Goal: Information Seeking & Learning: Check status

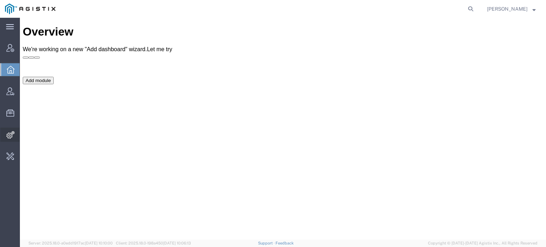
click at [24, 133] on span "Integrations" at bounding box center [22, 135] width 5 height 14
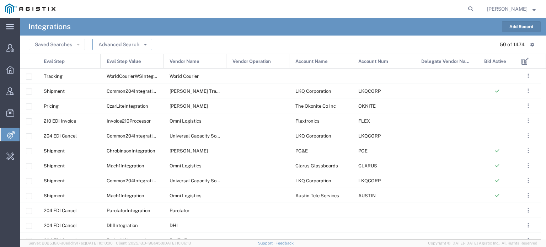
click at [111, 44] on button "Advanced Search" at bounding box center [122, 44] width 60 height 11
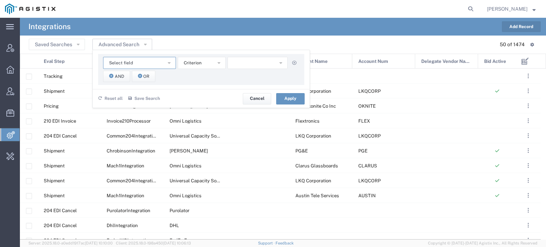
click at [117, 61] on span "Select field" at bounding box center [121, 63] width 24 height 7
click at [126, 85] on span "Account Num" at bounding box center [138, 85] width 71 height 9
click at [206, 62] on button "starts with" at bounding box center [202, 63] width 48 height 12
click at [239, 63] on input "text" at bounding box center [257, 63] width 60 height 12
type input "Dy"
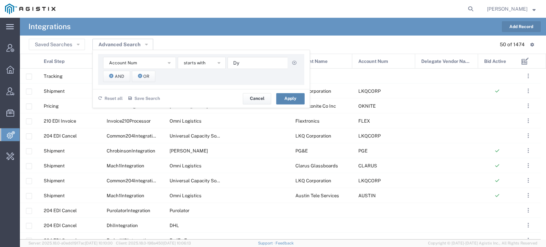
click at [287, 99] on button "Apply" at bounding box center [290, 98] width 28 height 11
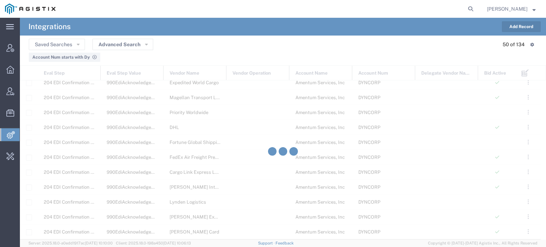
scroll to position [572, 0]
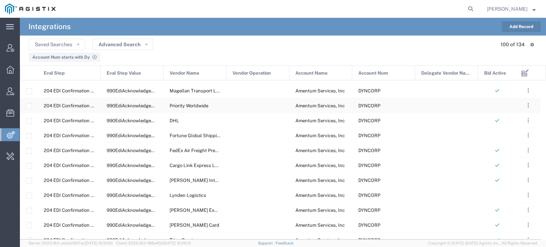
scroll to position [580, 0]
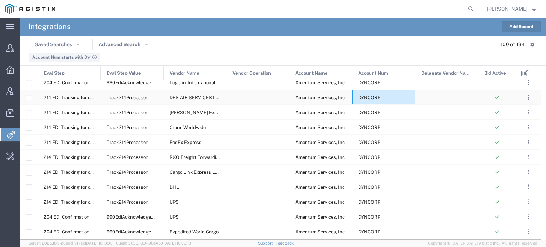
click at [381, 97] on div "DYNCORP" at bounding box center [383, 97] width 63 height 15
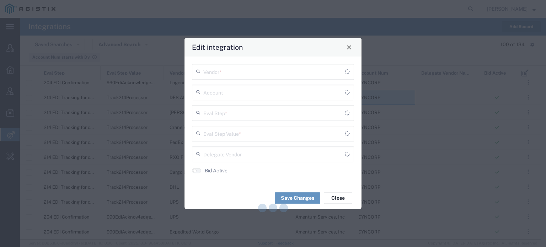
type input "214 EDI Tracking for child shipments"
type input "Track214Processor"
type input "DFS AIR SERVICES LLC"
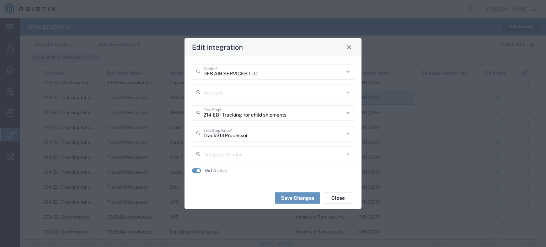
type input "Amentum Services, Inc"
click at [350, 46] on span "Close" at bounding box center [348, 47] width 5 height 5
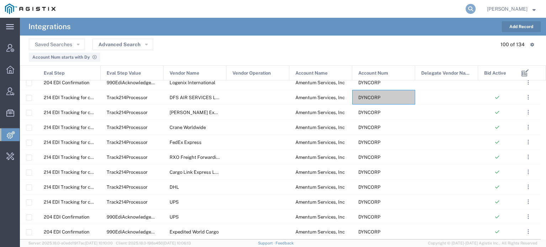
click at [469, 8] on icon at bounding box center [470, 9] width 10 height 10
click at [382, 12] on input "search" at bounding box center [357, 8] width 216 height 17
type input "XPO lo"
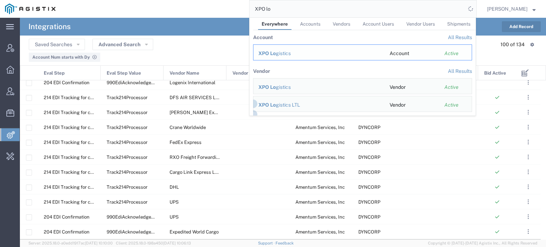
click at [301, 49] on td "XPO Lo gistics" at bounding box center [318, 52] width 131 height 16
click at [275, 85] on span "XPO Lo" at bounding box center [266, 87] width 17 height 6
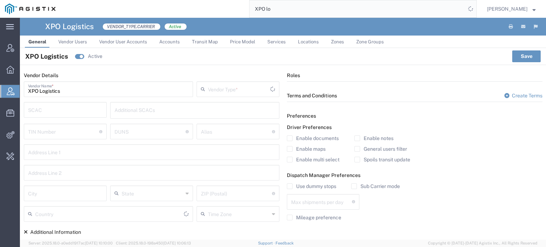
type input "Carrier"
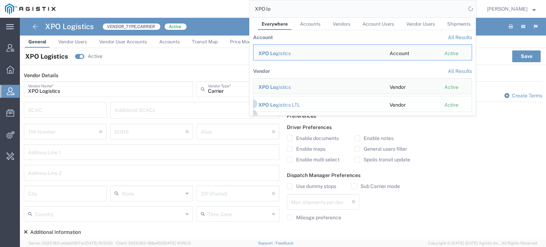
click at [284, 102] on div "XPO Lo gistics LTL" at bounding box center [318, 104] width 121 height 7
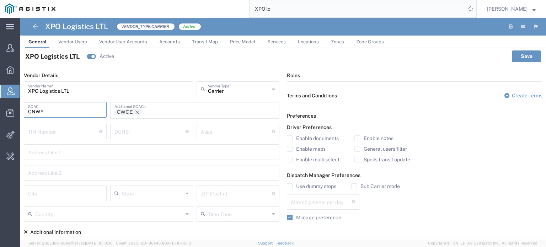
click at [45, 111] on input "CNWY" at bounding box center [65, 109] width 74 height 12
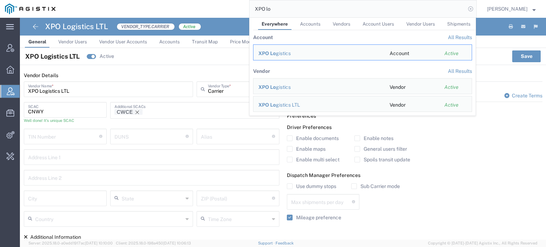
click at [471, 7] on icon at bounding box center [470, 9] width 10 height 10
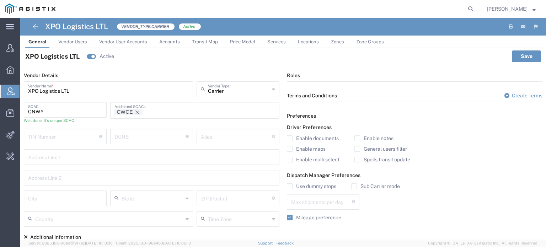
click at [168, 42] on span "Accounts" at bounding box center [169, 41] width 21 height 5
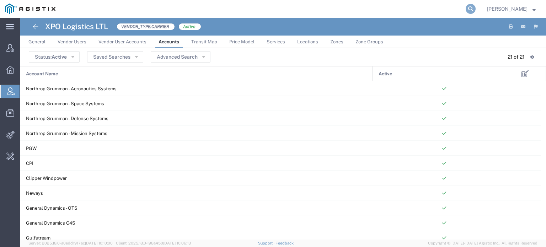
click at [471, 10] on icon at bounding box center [470, 9] width 10 height 10
paste input "56704100"
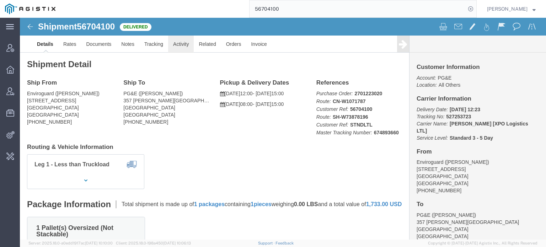
click link "Activity"
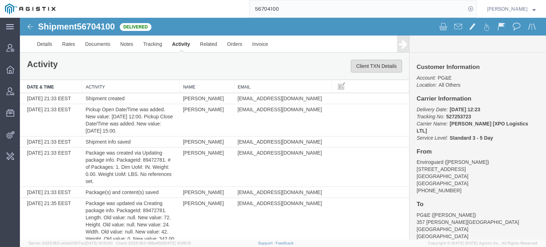
click at [371, 65] on button "Client TXN Details" at bounding box center [376, 66] width 51 height 13
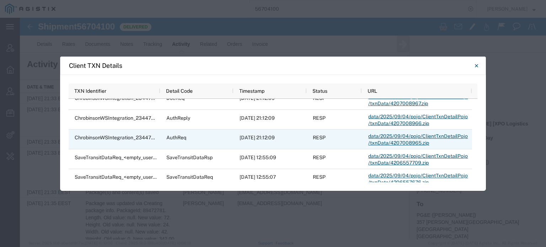
scroll to position [208, 0]
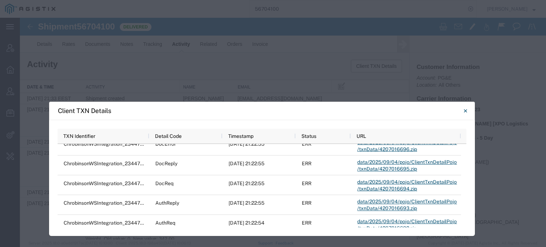
drag, startPoint x: 266, startPoint y: 58, endPoint x: 257, endPoint y: 101, distance: 44.4
click at [257, 102] on div "Client TXN Details" at bounding box center [262, 111] width 426 height 18
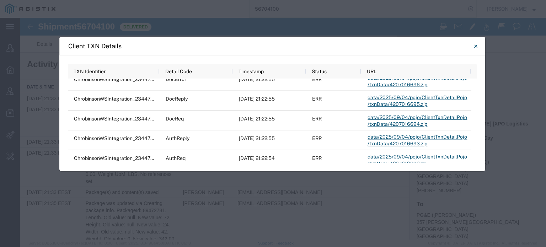
drag, startPoint x: 294, startPoint y: 108, endPoint x: 303, endPoint y: 45, distance: 63.5
click at [303, 45] on div "Client TXN Details" at bounding box center [272, 46] width 426 height 18
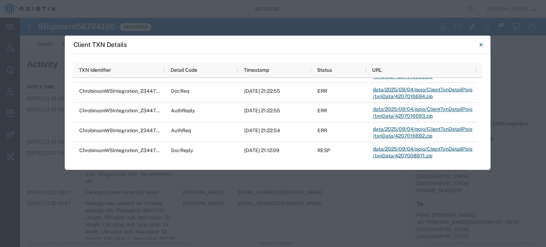
drag, startPoint x: 258, startPoint y: 43, endPoint x: 263, endPoint y: 41, distance: 5.5
click at [263, 41] on div "Client TXN Details" at bounding box center [278, 45] width 426 height 18
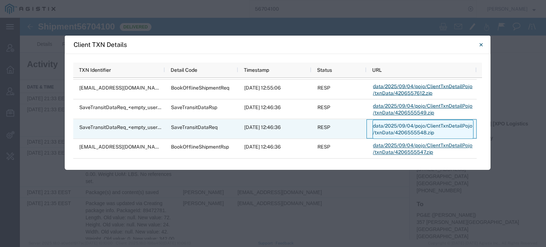
click at [410, 131] on link "data/2025/09/04/pojo/ClientTxnDetailPojo/txnData/4206555548.zip" at bounding box center [422, 128] width 101 height 19
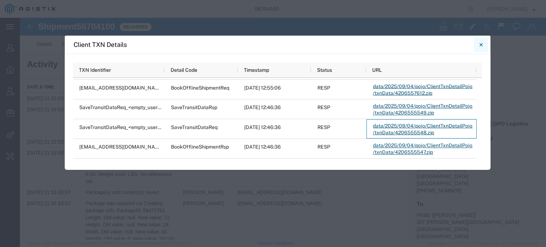
click at [479, 43] on icon "Close" at bounding box center [480, 45] width 3 height 9
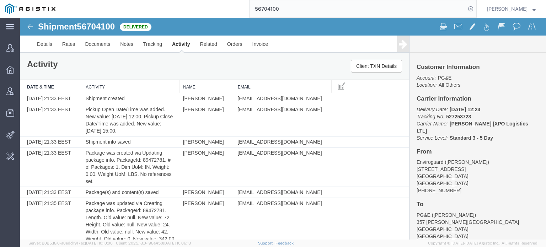
click at [380, 7] on input "56704100" at bounding box center [357, 8] width 216 height 17
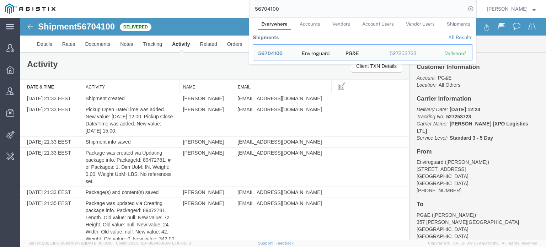
click at [380, 7] on input "56704100" at bounding box center [357, 8] width 216 height 17
paste input "659556"
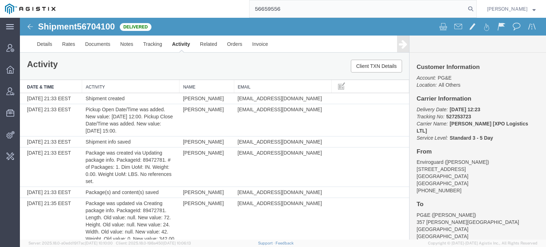
type input "56659556"
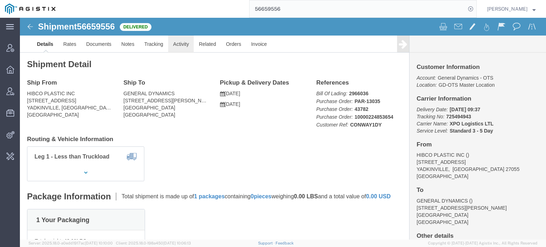
click link "Activity"
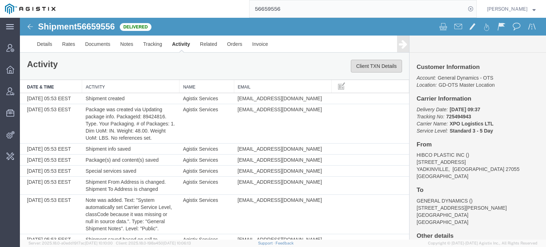
click at [378, 71] on button "Client TXN Details" at bounding box center [376, 66] width 51 height 13
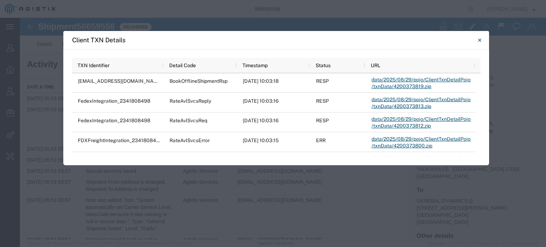
drag, startPoint x: 247, startPoint y: 68, endPoint x: 251, endPoint y: 42, distance: 25.8
click at [251, 42] on div "Client TXN Details" at bounding box center [276, 40] width 426 height 18
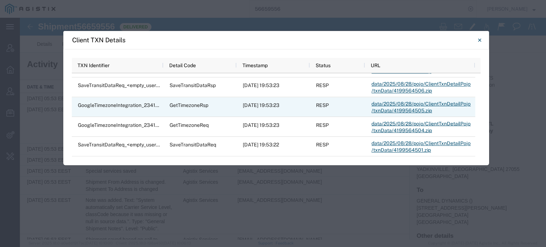
scroll to position [484, 0]
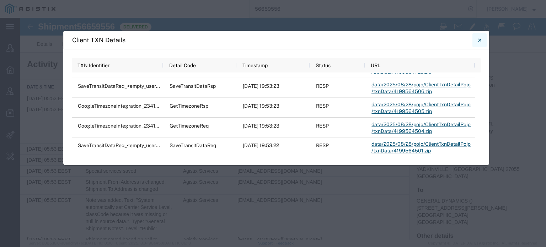
click at [478, 40] on icon "Close" at bounding box center [479, 40] width 3 height 9
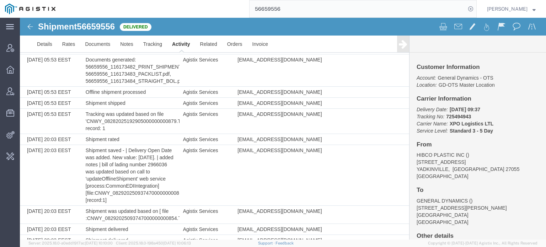
scroll to position [368, 0]
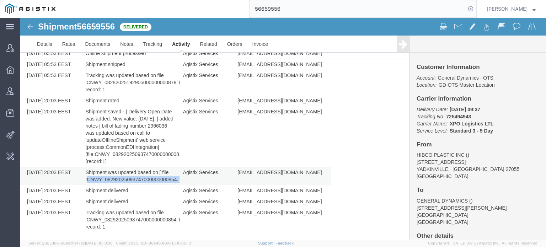
drag, startPoint x: 87, startPoint y: 180, endPoint x: 182, endPoint y: 180, distance: 94.9
click at [182, 180] on tr "[DATE] 20:03 EEST Shipment was updated based on [ file :CNWY_082920250937470000…" at bounding box center [214, 176] width 389 height 18
click at [399, 45] on icon at bounding box center [403, 44] width 9 height 10
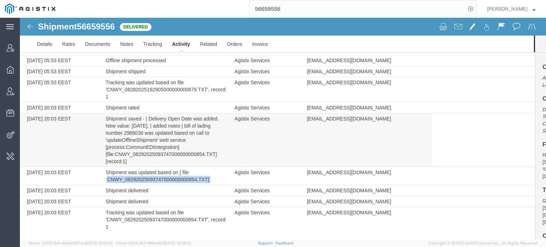
scroll to position [325, 0]
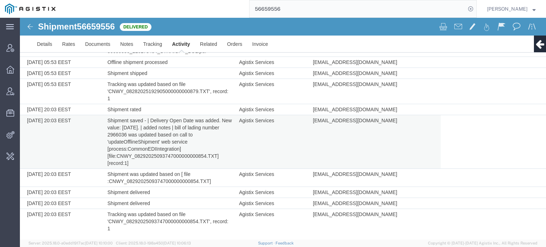
click at [121, 155] on td "Shipment saved - | Delivery Open Date was added. New value: [DATE]. | added not…" at bounding box center [169, 142] width 131 height 54
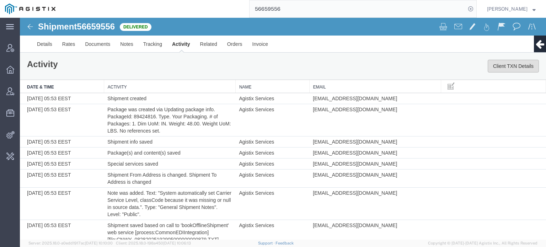
click at [522, 64] on button "Client TXN Details" at bounding box center [513, 66] width 51 height 13
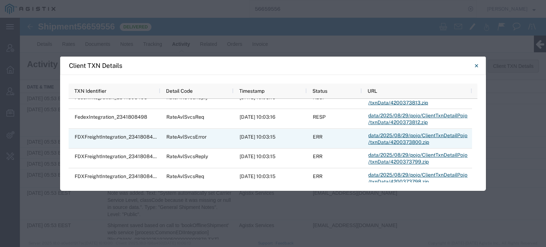
scroll to position [64, 0]
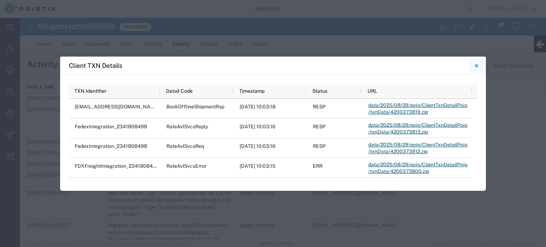
click at [473, 61] on button "Close" at bounding box center [476, 66] width 14 height 14
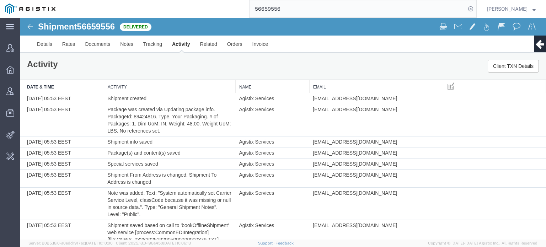
click at [536, 42] on icon at bounding box center [539, 44] width 9 height 10
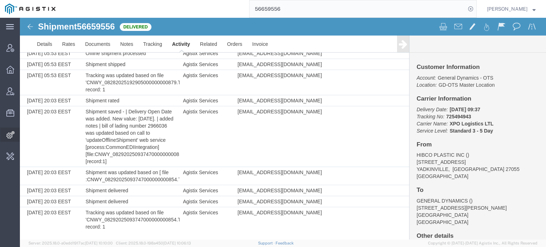
click at [25, 136] on span "Integrations" at bounding box center [22, 135] width 5 height 14
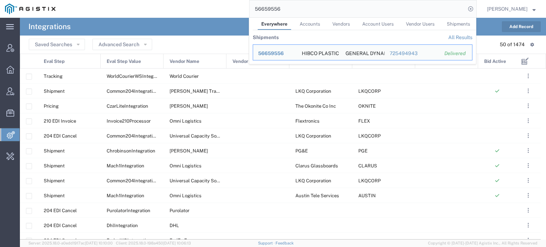
drag, startPoint x: 296, startPoint y: 8, endPoint x: 259, endPoint y: 9, distance: 37.0
click at [259, 9] on input "56659556" at bounding box center [357, 8] width 216 height 17
click at [279, 53] on span "56659556" at bounding box center [271, 53] width 26 height 6
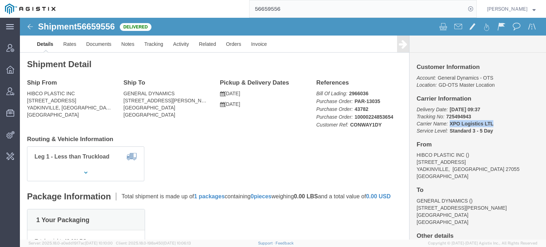
drag, startPoint x: 473, startPoint y: 105, endPoint x: 426, endPoint y: 107, distance: 46.2
click p "Delivery Date: [DATE] 09:37 Tracking No: 725494943 Carrier Name: XPO Logistics …"
copy b "XPO Logistics LTL"
click at [25, 138] on span "Integrations" at bounding box center [22, 135] width 5 height 14
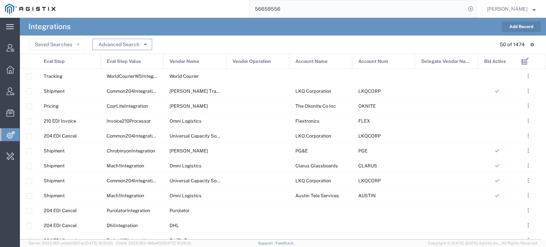
click at [114, 44] on button "Advanced Search" at bounding box center [122, 44] width 60 height 11
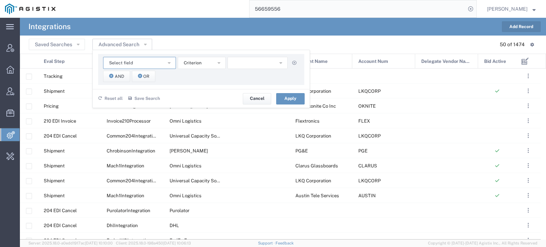
click at [145, 62] on button "Select field" at bounding box center [139, 63] width 73 height 12
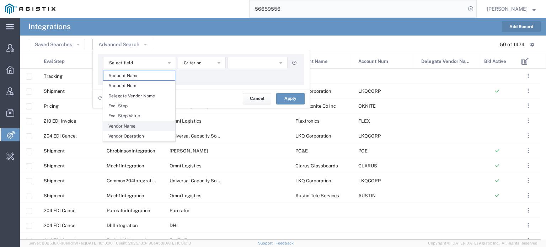
click at [134, 125] on span "Vendor Name" at bounding box center [138, 126] width 71 height 9
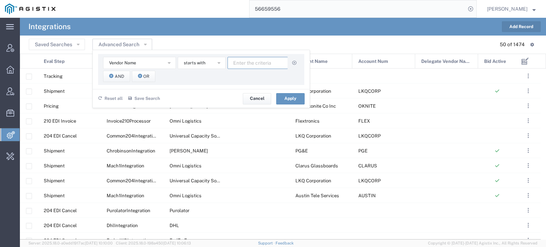
click at [250, 65] on input "text" at bounding box center [257, 63] width 60 height 12
paste input "XPO Logistics LTL"
type input "XPO Logistics LTL"
click at [195, 65] on span "starts with" at bounding box center [195, 63] width 22 height 7
click at [195, 96] on span "equal" at bounding box center [201, 95] width 47 height 9
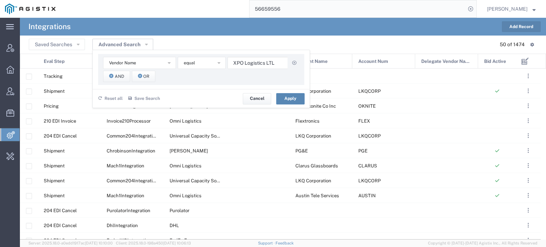
click at [300, 98] on button "Apply" at bounding box center [290, 98] width 28 height 11
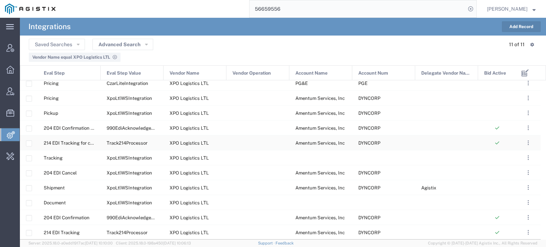
scroll to position [5, 0]
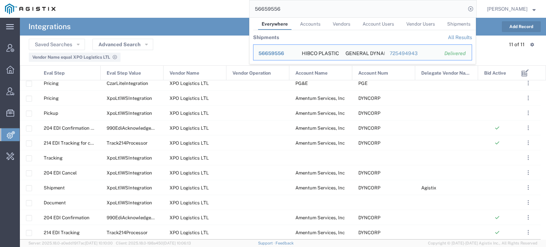
click at [284, 11] on input "56659556" at bounding box center [357, 8] width 216 height 17
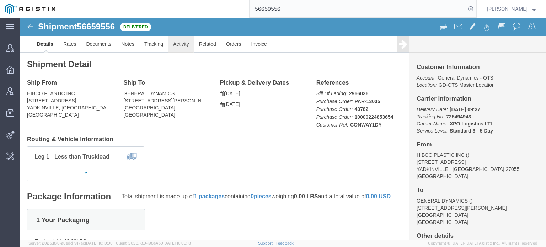
click link "Activity"
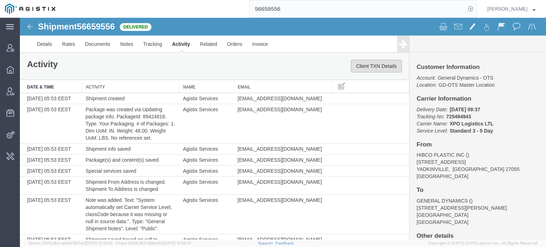
click at [386, 67] on button "Client TXN Details" at bounding box center [376, 66] width 51 height 13
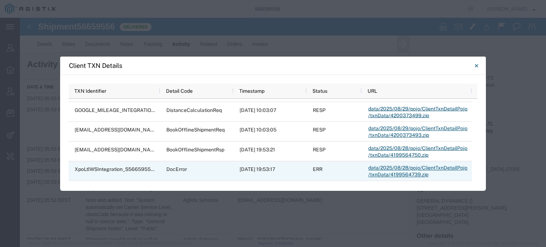
scroll to position [360, 0]
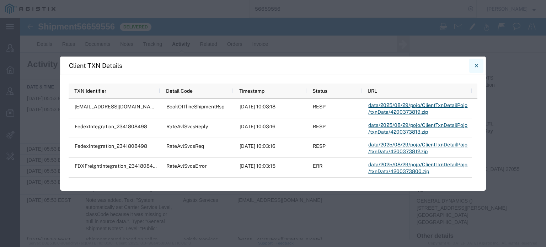
click at [475, 66] on icon "Close" at bounding box center [475, 65] width 3 height 3
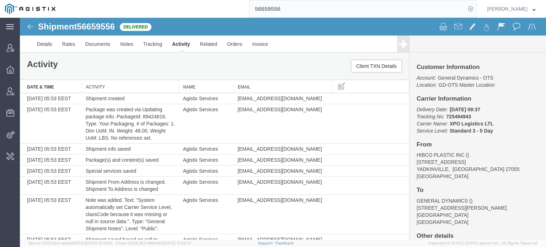
click at [322, 10] on input "56659556" at bounding box center [357, 8] width 216 height 17
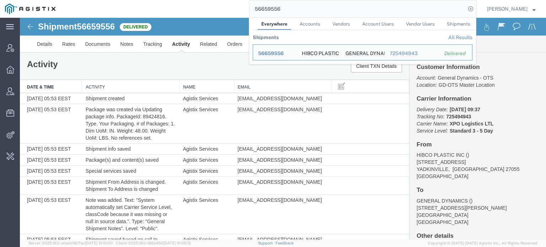
click at [322, 10] on input "56659556" at bounding box center [357, 8] width 216 height 17
paste input "21792"
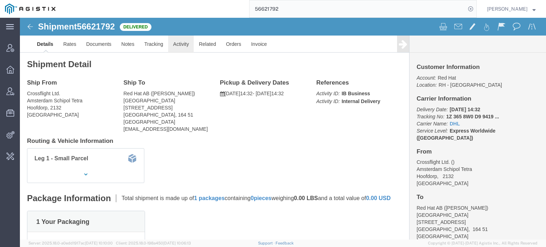
click link "Activity"
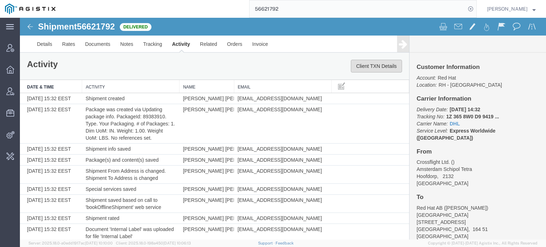
click at [388, 67] on button "Client TXN Details" at bounding box center [376, 66] width 51 height 13
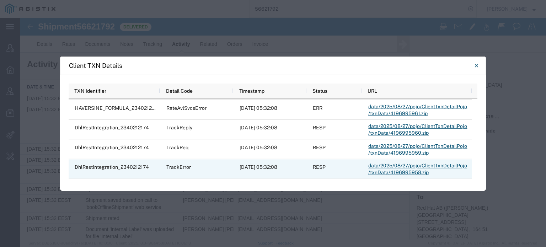
scroll to position [628, 0]
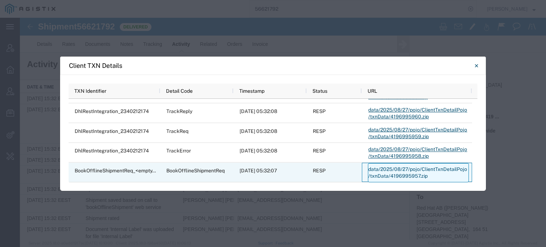
click at [386, 171] on link "data/2025/08/27/pojo/ClientTxnDetailPojo/txnData/4196995957.zip" at bounding box center [418, 172] width 101 height 19
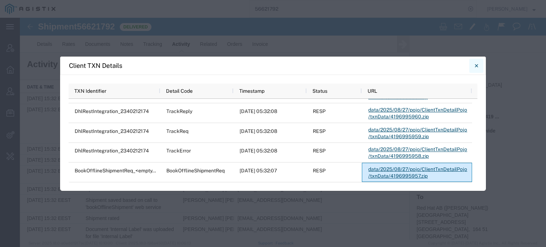
click at [478, 64] on icon "Close" at bounding box center [476, 65] width 3 height 9
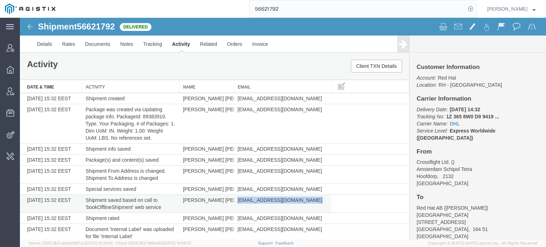
drag, startPoint x: 279, startPoint y: 200, endPoint x: 234, endPoint y: 199, distance: 45.5
click at [234, 199] on td "[EMAIL_ADDRESS][DOMAIN_NAME]" at bounding box center [282, 204] width 97 height 18
copy td "[EMAIL_ADDRESS][DOMAIN_NAME]"
click at [362, 11] on input "56621792" at bounding box center [357, 8] width 216 height 17
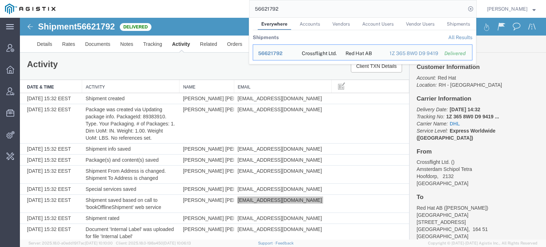
paste input "[EMAIL_ADDRESS][DOMAIN_NAME]"
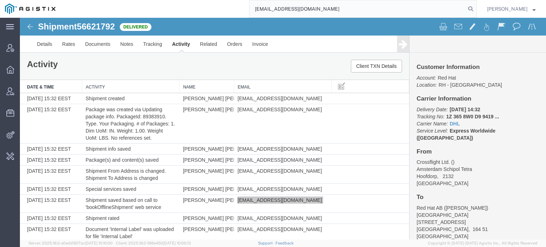
type input "[EMAIL_ADDRESS][DOMAIN_NAME]"
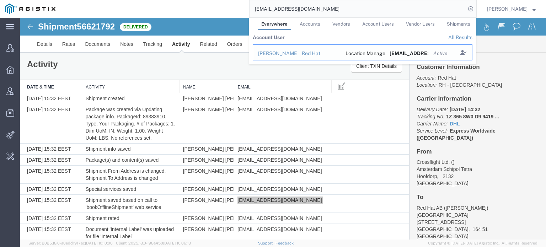
click at [287, 51] on div "[PERSON_NAME] [PERSON_NAME]" at bounding box center [275, 53] width 34 height 7
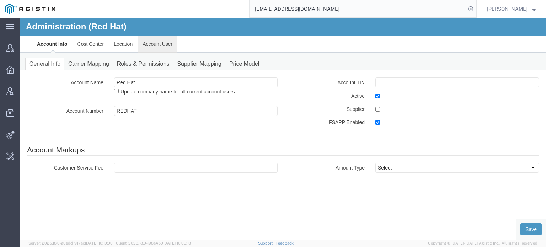
click at [157, 48] on link "Account User" at bounding box center [158, 44] width 40 height 17
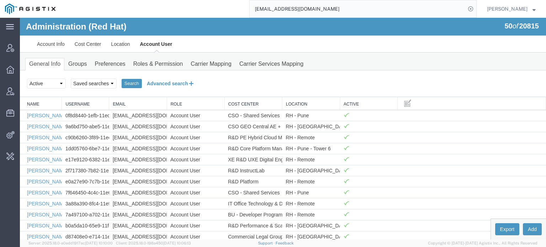
click at [157, 81] on button "Advanced search" at bounding box center [171, 83] width 58 height 12
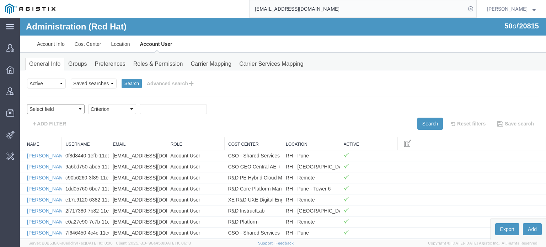
click at [76, 107] on select "Select field Cost Center Email Location Name Role Username" at bounding box center [56, 109] width 58 height 10
select select "userName"
click at [27, 104] on select "Select field Cost Center Email Location Name Role Username" at bounding box center [56, 109] width 58 height 10
click at [127, 108] on select "Criterion contains does not contain is is blank is not blank starts with" at bounding box center [112, 109] width 48 height 10
select select "is"
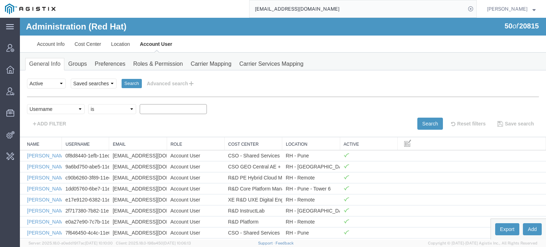
click at [88, 104] on select "Criterion contains does not contain is is blank is not blank starts with" at bounding box center [112, 109] width 48 height 10
paste input "[EMAIL_ADDRESS][DOMAIN_NAME]"
type input "[EMAIL_ADDRESS][DOMAIN_NAME]"
click at [427, 122] on button "Search" at bounding box center [430, 124] width 26 height 12
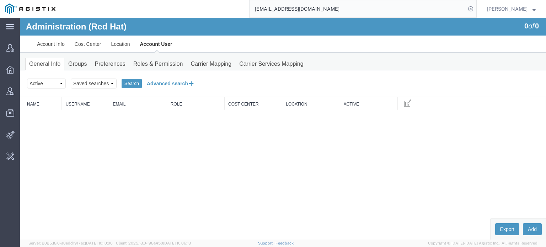
click at [158, 84] on button "Advanced search" at bounding box center [171, 83] width 58 height 12
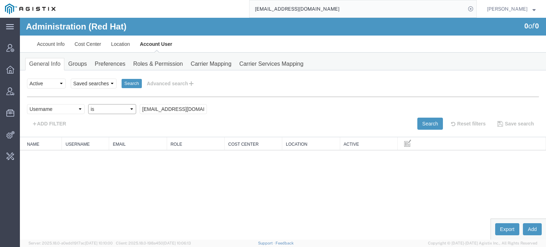
click at [99, 109] on select "Criterion contains does not contain is is blank is not blank starts with" at bounding box center [112, 109] width 48 height 10
select select "contains"
click at [88, 104] on select "Criterion contains does not contain is is blank is not blank starts with" at bounding box center [112, 109] width 48 height 10
type input "alinne@redhat"
click at [424, 122] on button "Search" at bounding box center [430, 124] width 26 height 12
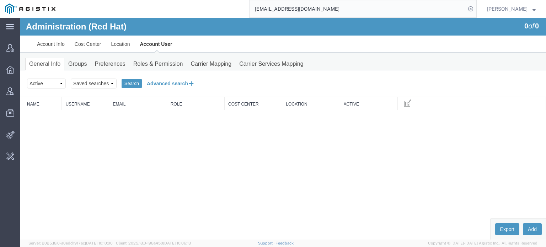
click at [158, 80] on button "Advanced search" at bounding box center [171, 83] width 58 height 12
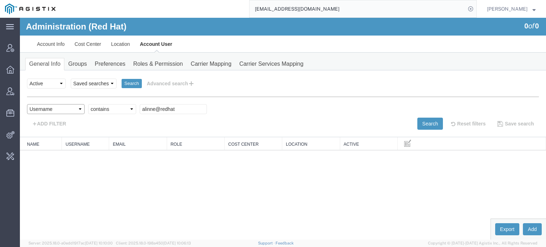
click at [60, 108] on select "Select field Cost Center Email Location Name Role Username" at bounding box center [56, 109] width 58 height 10
select select "email"
click at [27, 104] on select "Select field Cost Center Email Location Name Role Username" at bounding box center [56, 109] width 58 height 10
click at [429, 124] on button "Search" at bounding box center [430, 124] width 26 height 12
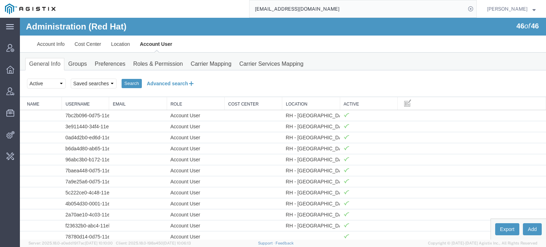
click at [177, 85] on button "Advanced search" at bounding box center [171, 83] width 58 height 12
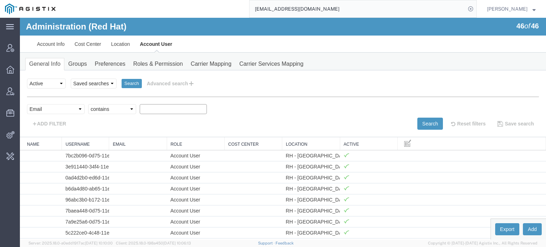
click at [152, 112] on input "text" at bounding box center [173, 109] width 67 height 10
paste input "[EMAIL_ADDRESS][DOMAIN_NAME]"
type input "[EMAIL_ADDRESS][DOMAIN_NAME]"
click at [417, 125] on button "Search" at bounding box center [430, 124] width 26 height 12
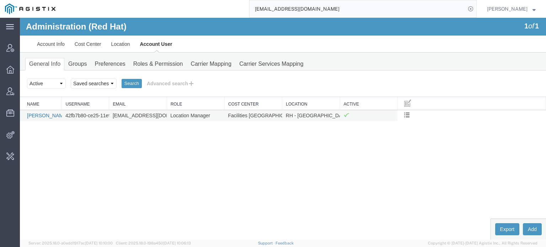
click at [47, 115] on link "[PERSON_NAME] [PERSON_NAME]" at bounding box center [68, 116] width 83 height 6
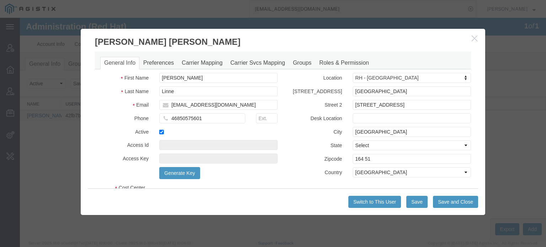
select select "COSTCENTER"
click at [473, 39] on icon "button" at bounding box center [475, 38] width 6 height 6
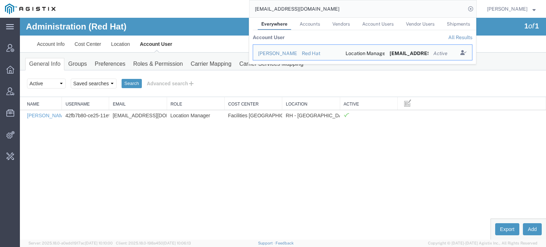
click at [316, 11] on input "[EMAIL_ADDRESS][DOMAIN_NAME]" at bounding box center [357, 8] width 216 height 17
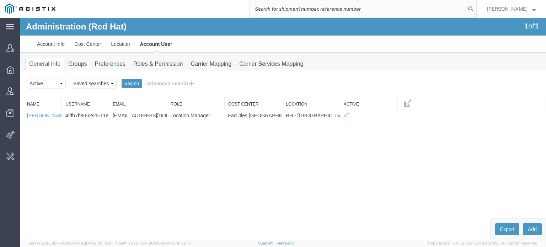
paste input "56621792"
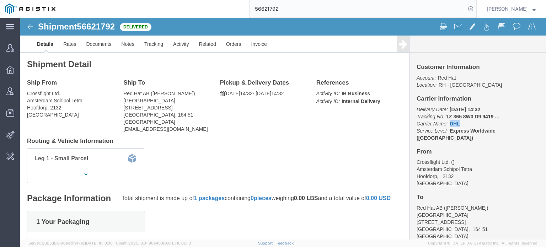
drag, startPoint x: 438, startPoint y: 106, endPoint x: 425, endPoint y: 107, distance: 12.9
click p "Delivery Date: [DATE] 14:32 Tracking No: 1Z 365 8W0 D9 9419 ... Carrier Name: D…"
copy link "DHL"
click at [290, 11] on input "56621792" at bounding box center [357, 8] width 216 height 17
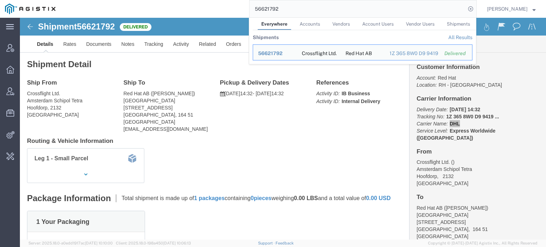
paste input "DHL"
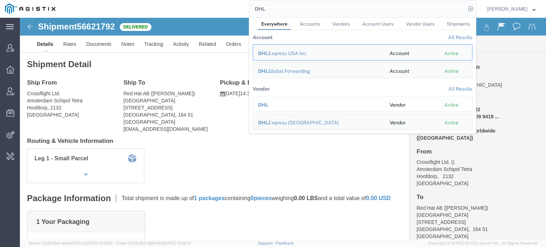
click at [263, 104] on span "DHL" at bounding box center [263, 105] width 10 height 6
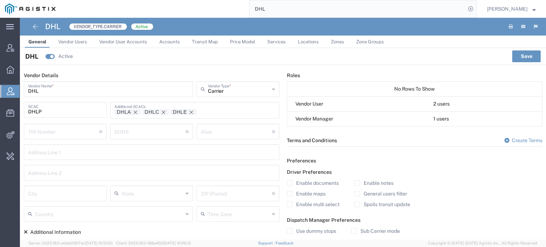
click at [56, 111] on input "DHLP" at bounding box center [65, 109] width 74 height 12
click at [289, 10] on input "DHL" at bounding box center [357, 8] width 216 height 17
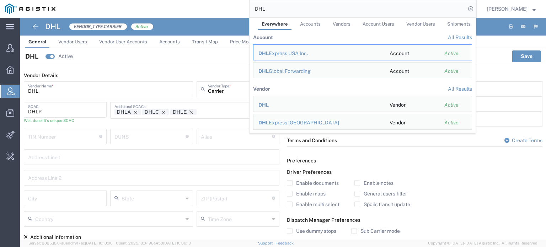
paste input "56621792"
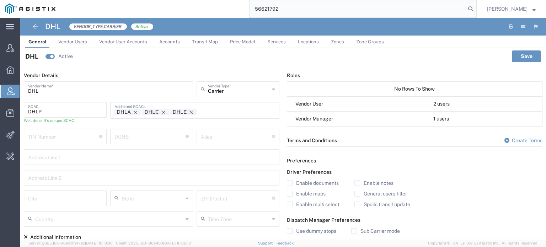
type input "56621792"
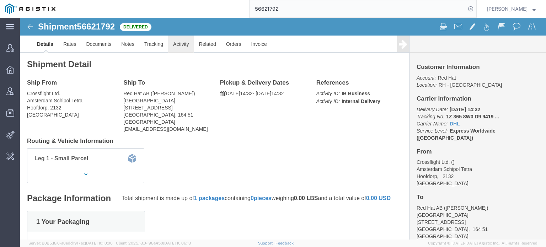
drag, startPoint x: 176, startPoint y: 47, endPoint x: 156, endPoint y: 29, distance: 26.7
click link "Activity"
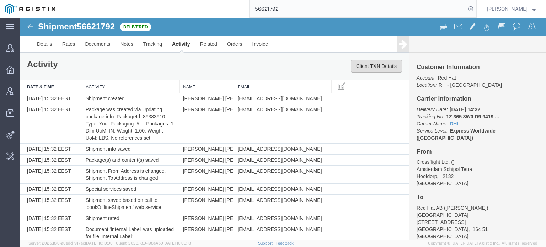
click at [373, 65] on button "Client TXN Details" at bounding box center [376, 66] width 51 height 13
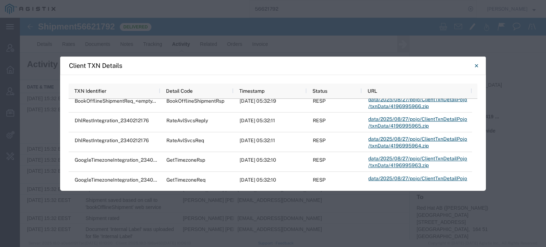
scroll to position [628, 0]
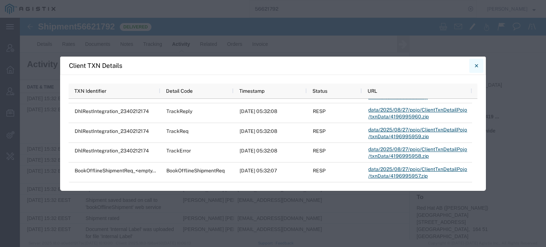
click at [476, 66] on icon "Close" at bounding box center [475, 65] width 3 height 3
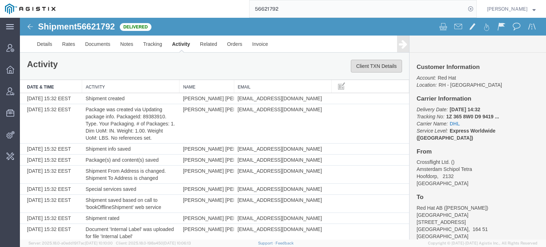
click at [372, 68] on button "Client TXN Details" at bounding box center [376, 66] width 51 height 13
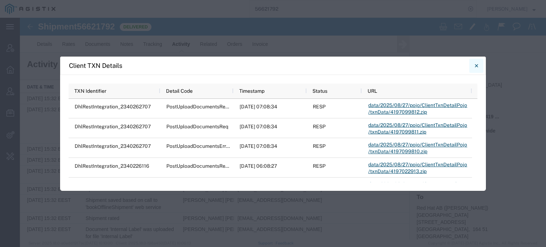
click at [476, 66] on icon "Close" at bounding box center [476, 65] width 3 height 9
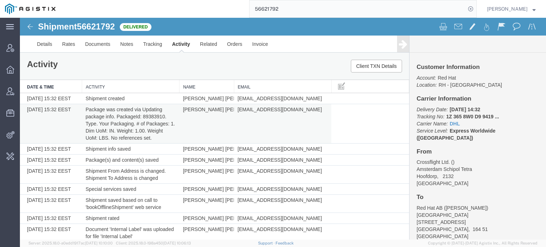
scroll to position [150, 0]
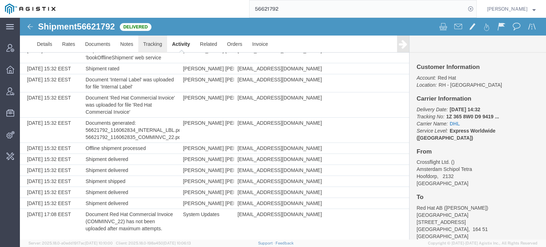
click at [152, 45] on link "Tracking" at bounding box center [152, 44] width 29 height 17
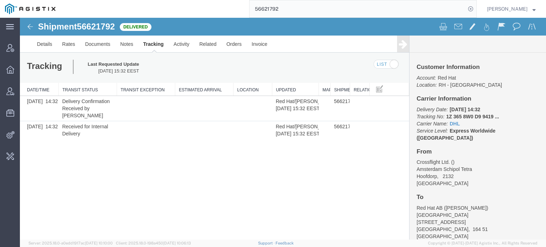
drag, startPoint x: 311, startPoint y: 88, endPoint x: 325, endPoint y: 88, distance: 14.2
click at [325, 88] on div "Date/Time Transit Status Transit Exception Estimated Arrival Location Updated M…" at bounding box center [214, 114] width 389 height 63
click at [402, 44] on icon at bounding box center [403, 44] width 9 height 10
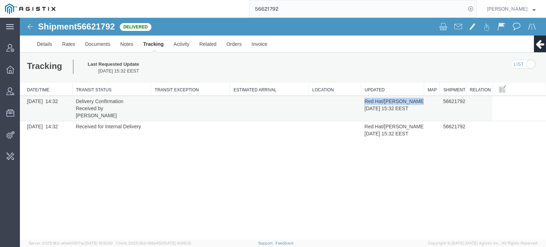
drag, startPoint x: 362, startPoint y: 101, endPoint x: 421, endPoint y: 100, distance: 58.3
click at [421, 100] on td "Red Hat/[PERSON_NAME] [PERSON_NAME] [DATE] 15:32 EEST" at bounding box center [392, 108] width 63 height 25
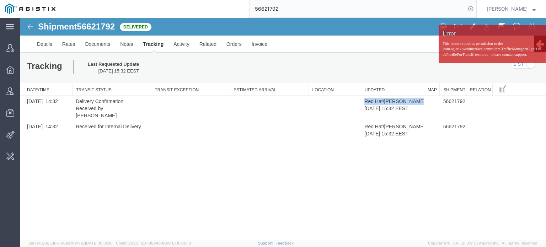
copy td "Red Hat/[PERSON_NAME] [PERSON_NAME]"
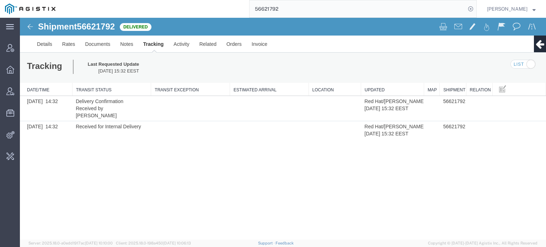
click at [47, 167] on div "Shipment 56621792 2 of 2 Delivered Details Rates Documents Notes Tracking Activ…" at bounding box center [283, 129] width 526 height 222
click at [183, 42] on link "Activity" at bounding box center [181, 44] width 26 height 17
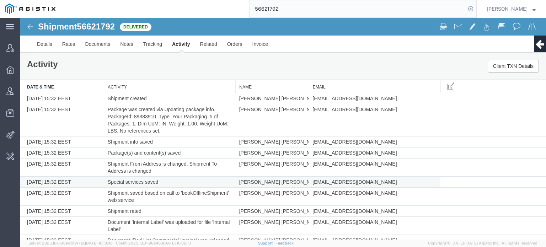
scroll to position [135, 0]
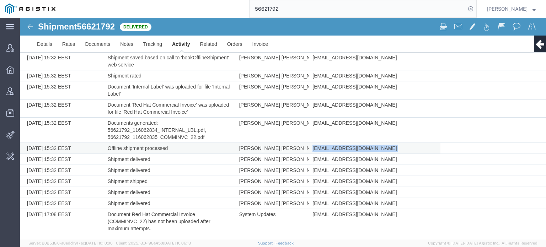
drag, startPoint x: 354, startPoint y: 147, endPoint x: 310, endPoint y: 147, distance: 44.1
click at [310, 147] on td "[EMAIL_ADDRESS][DOMAIN_NAME]" at bounding box center [374, 148] width 131 height 11
copy td "[EMAIL_ADDRESS][DOMAIN_NAME]"
click at [535, 43] on icon at bounding box center [539, 44] width 9 height 10
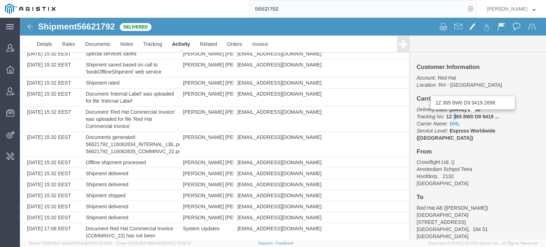
drag, startPoint x: 449, startPoint y: 117, endPoint x: 453, endPoint y: 116, distance: 3.6
click at [453, 116] on span "1Z 365 8W0 D9 9419 ..." at bounding box center [472, 117] width 53 height 6
drag, startPoint x: 458, startPoint y: 116, endPoint x: 468, endPoint y: 116, distance: 9.2
click at [468, 116] on span "1Z 365 8W0 D9 9419 ..." at bounding box center [472, 117] width 53 height 6
copy span "8W0"
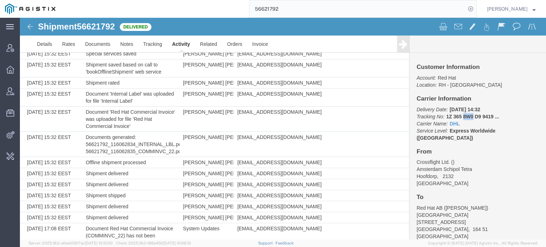
copy span "8W0"
